Goal: Check status: Check status

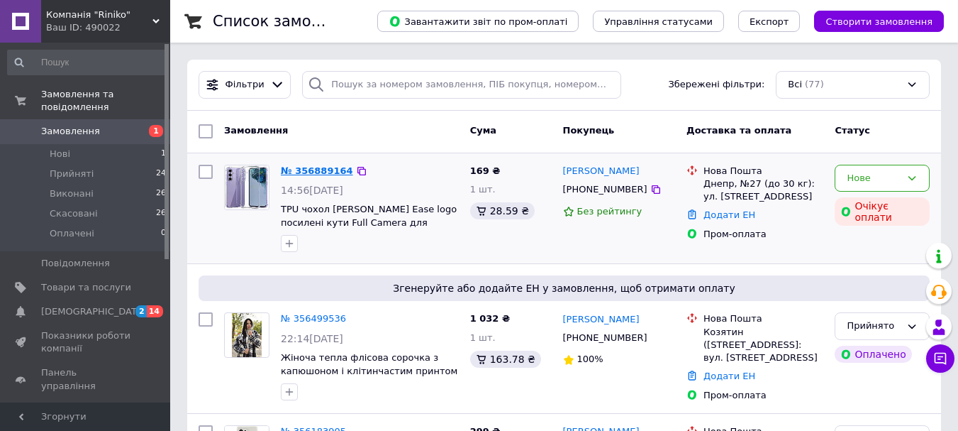
click at [302, 167] on link "№ 356889164" at bounding box center [317, 170] width 72 height 11
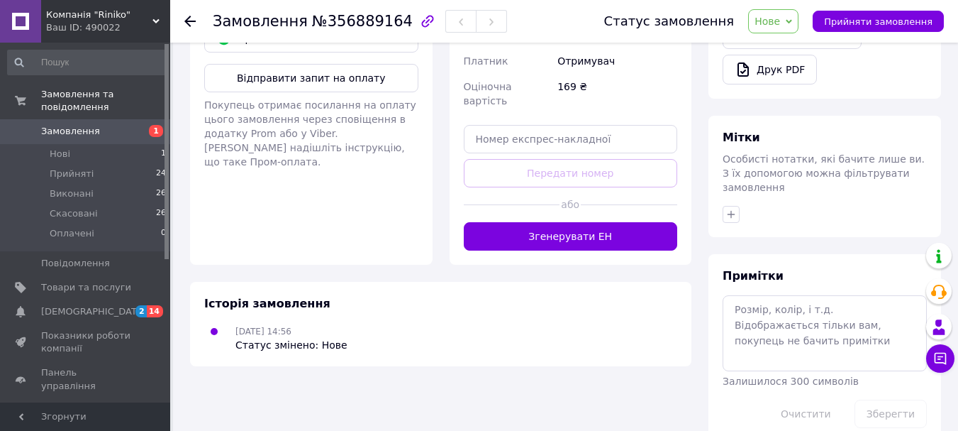
scroll to position [304, 0]
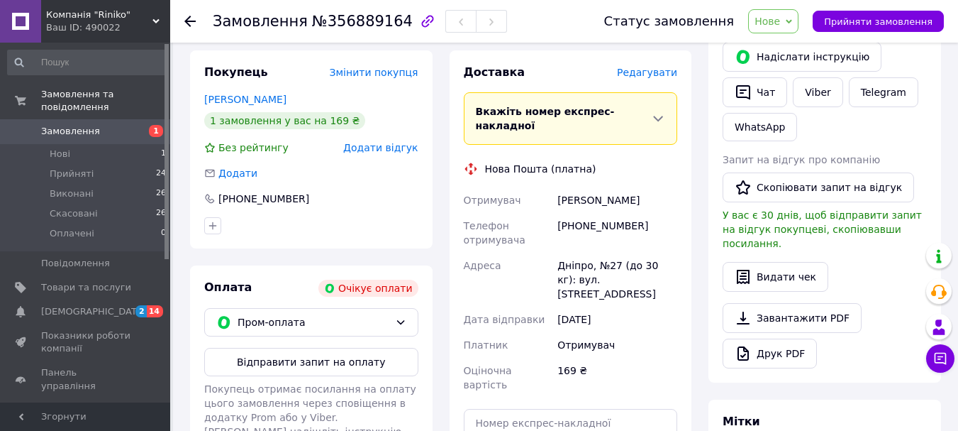
click at [65, 125] on span "Замовлення" at bounding box center [70, 131] width 59 height 13
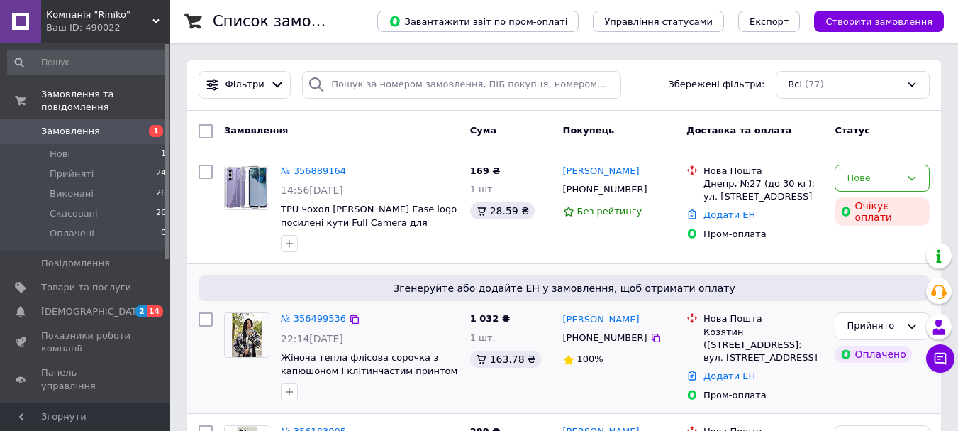
scroll to position [71, 0]
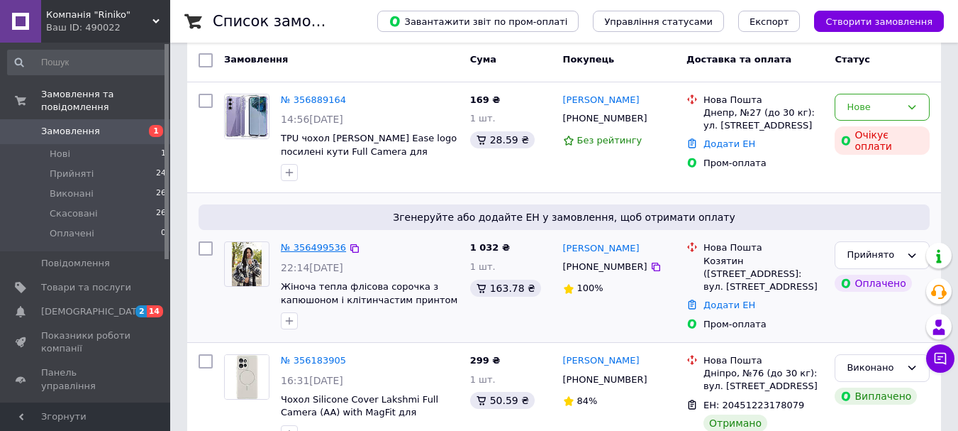
click at [314, 244] on link "№ 356499536" at bounding box center [313, 247] width 65 height 11
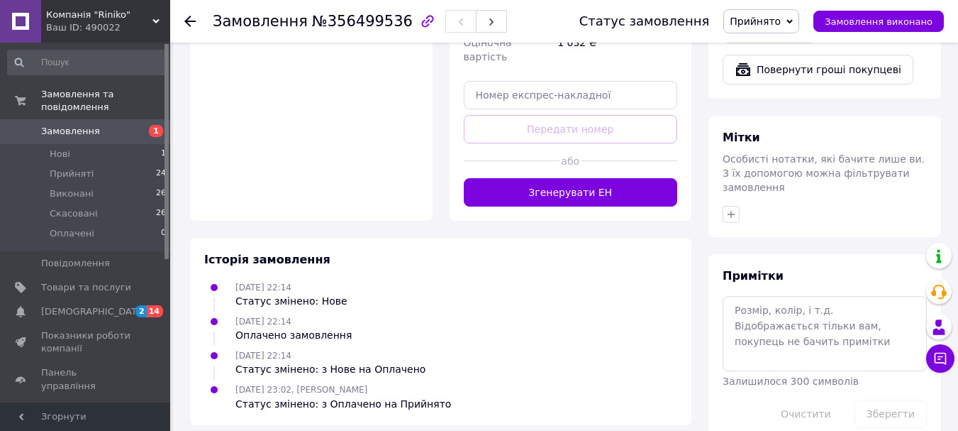
scroll to position [292, 0]
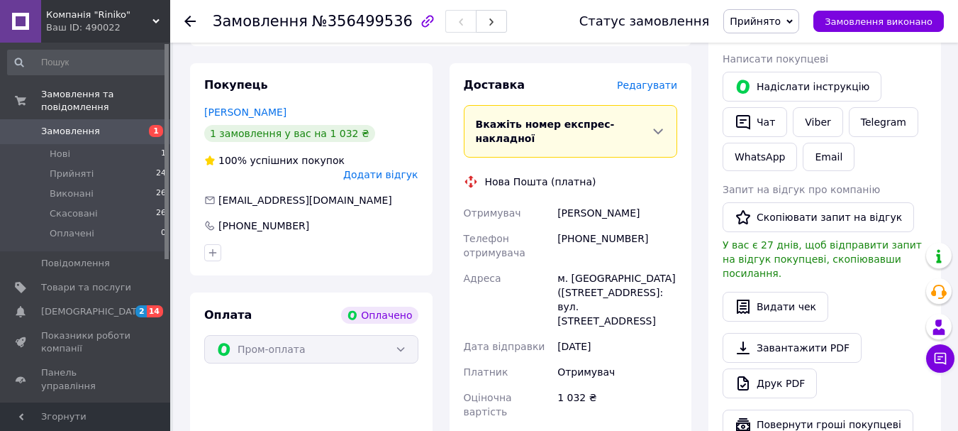
click at [92, 125] on span "Замовлення" at bounding box center [70, 131] width 59 height 13
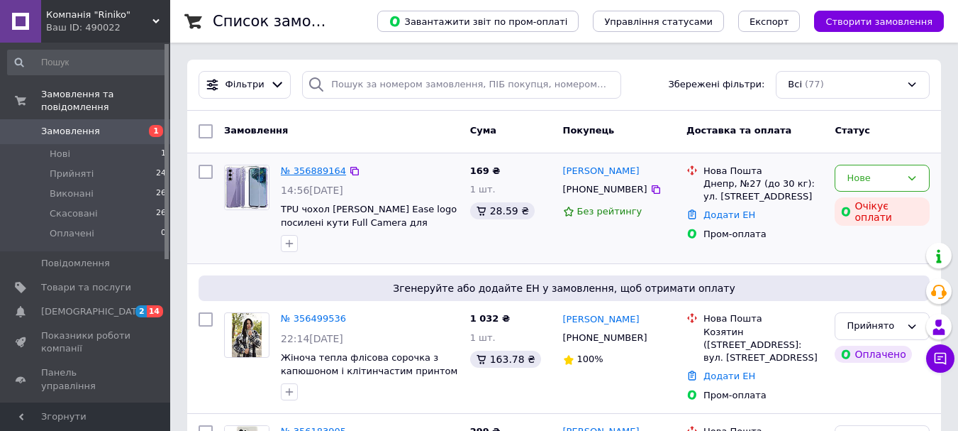
click at [299, 170] on link "№ 356889164" at bounding box center [313, 170] width 65 height 11
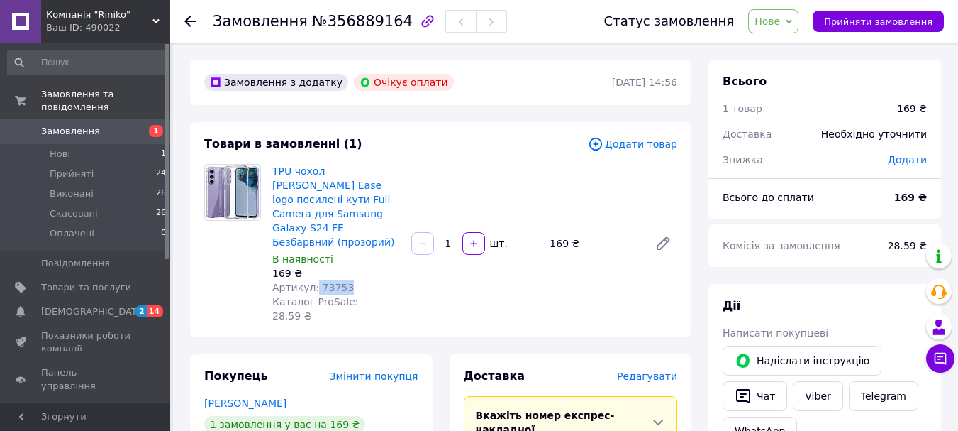
drag, startPoint x: 311, startPoint y: 272, endPoint x: 341, endPoint y: 272, distance: 29.8
click at [341, 280] on div "Артикул: 73753" at bounding box center [336, 287] width 128 height 14
copy span "73753"
click at [362, 252] on div "В наявності" at bounding box center [336, 259] width 128 height 14
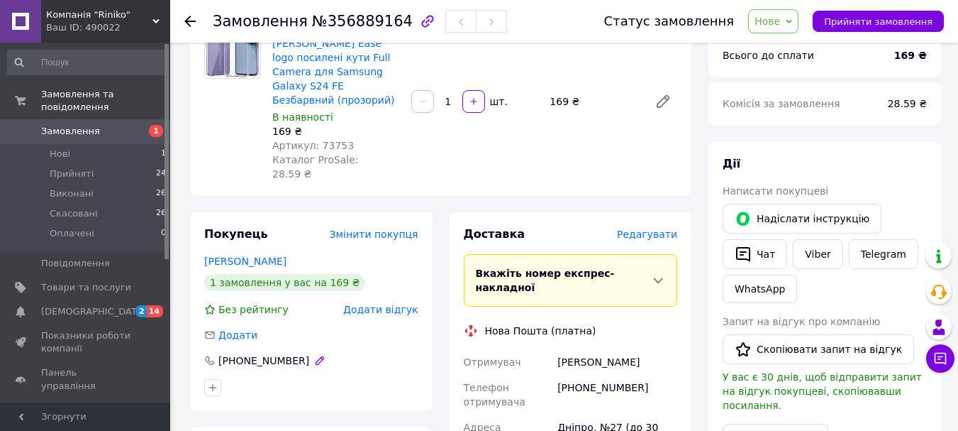
scroll to position [284, 0]
